Goal: Book appointment/travel/reservation

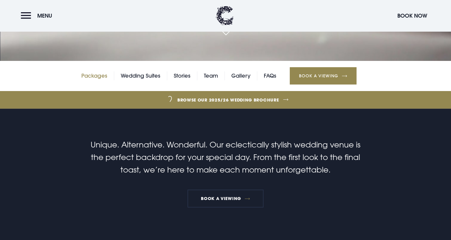
click at [102, 75] on link "Packages" at bounding box center [94, 75] width 26 height 9
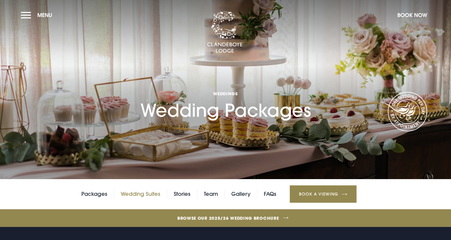
click at [151, 196] on link "Wedding Suites" at bounding box center [141, 193] width 40 height 9
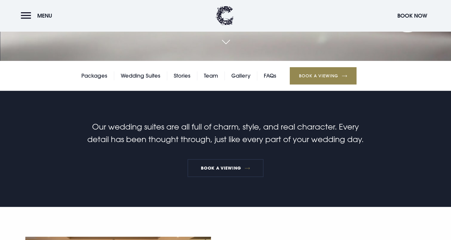
scroll to position [149, 0]
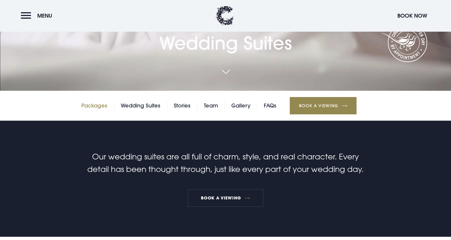
click at [96, 105] on link "Packages" at bounding box center [94, 105] width 26 height 9
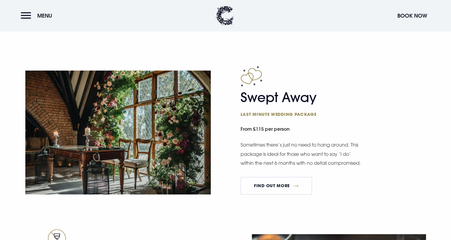
scroll to position [834, 0]
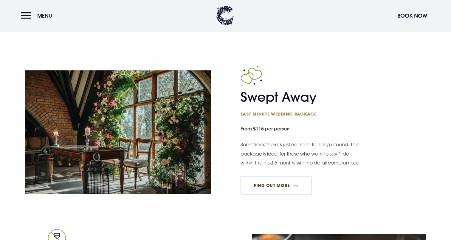
click at [273, 193] on link "FIND OUT MORE" at bounding box center [276, 185] width 72 height 18
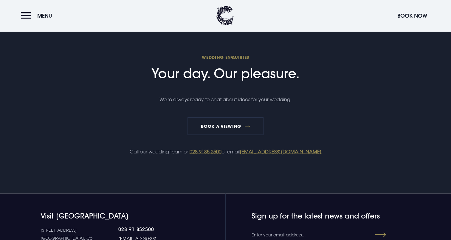
scroll to position [1162, 0]
